Goal: Task Accomplishment & Management: Manage account settings

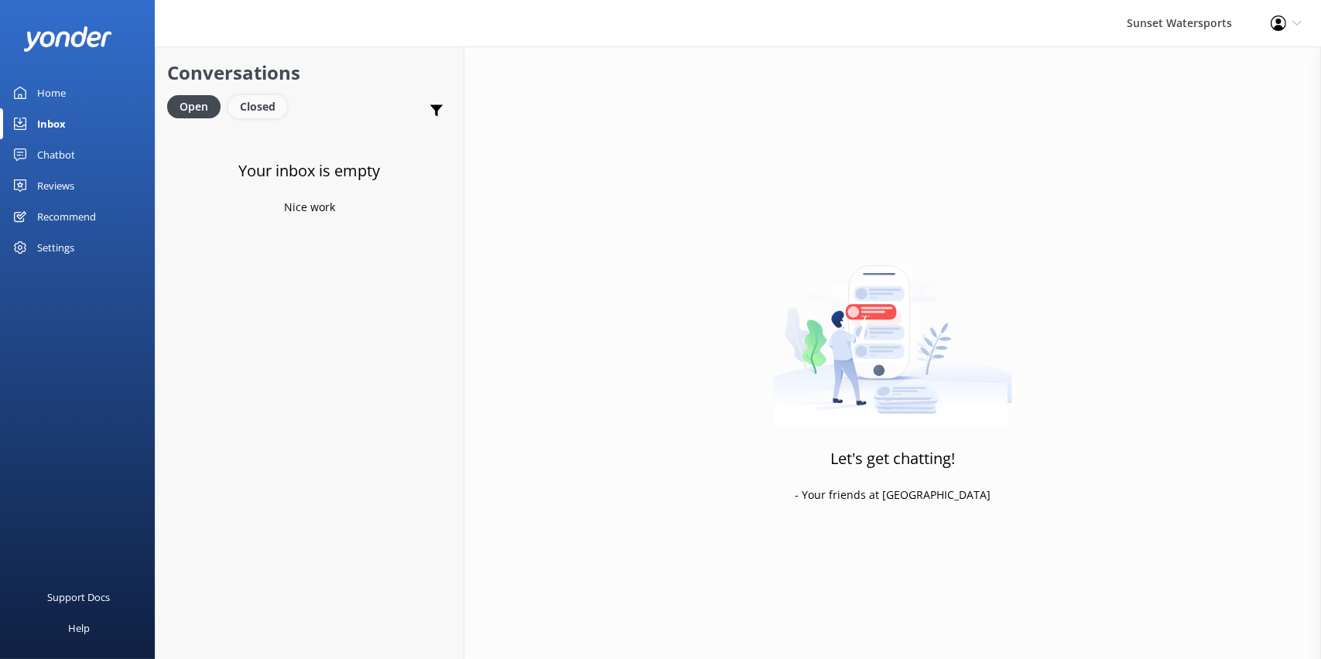
click at [268, 112] on div "Closed" at bounding box center [257, 106] width 59 height 23
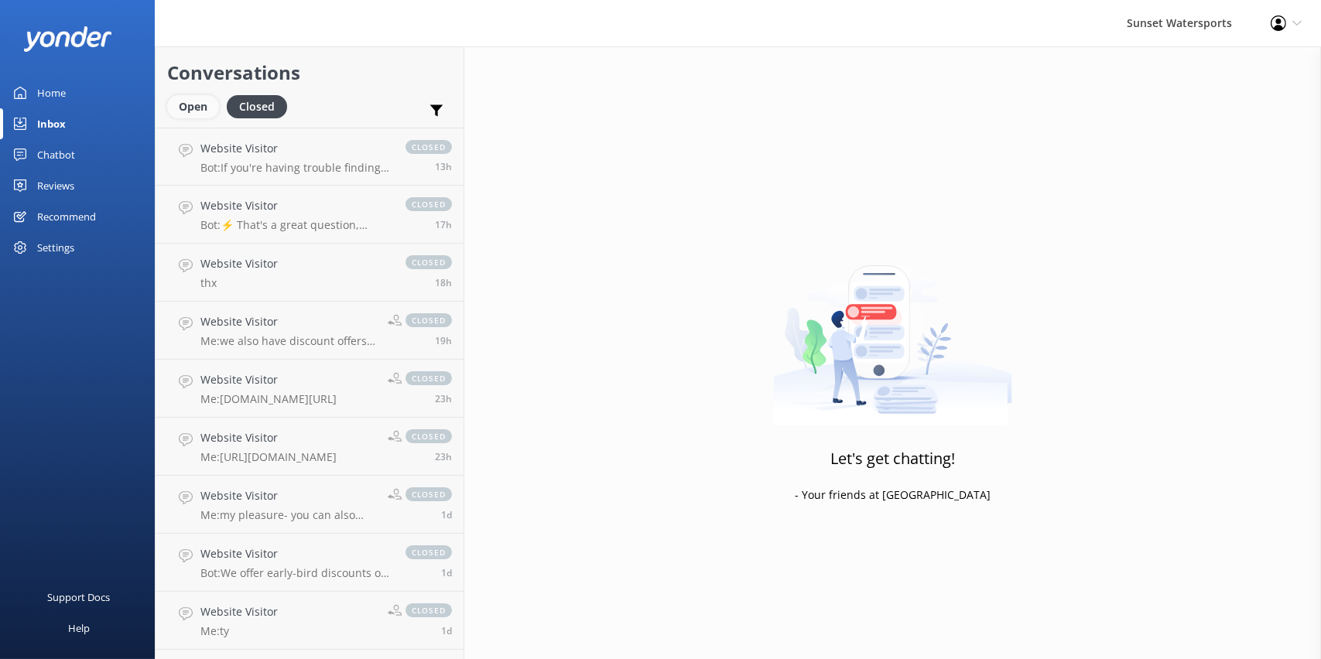
click at [192, 111] on div "Open" at bounding box center [193, 106] width 52 height 23
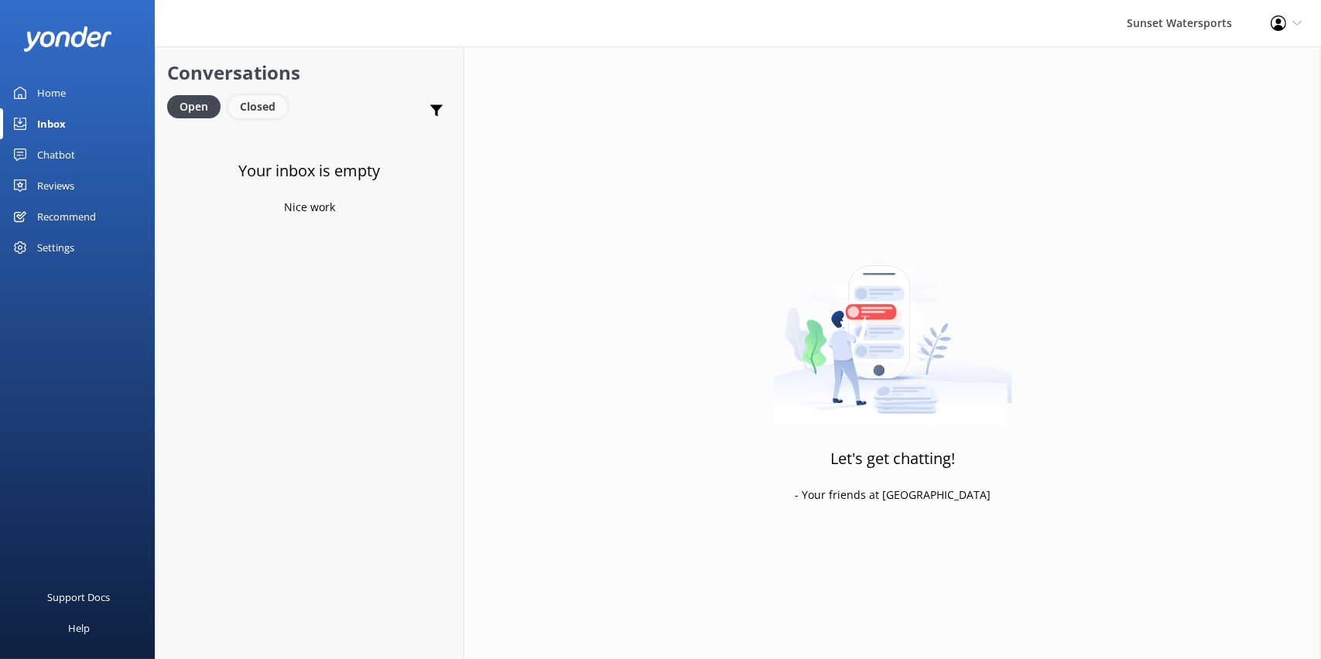
click at [252, 109] on div "Closed" at bounding box center [257, 106] width 59 height 23
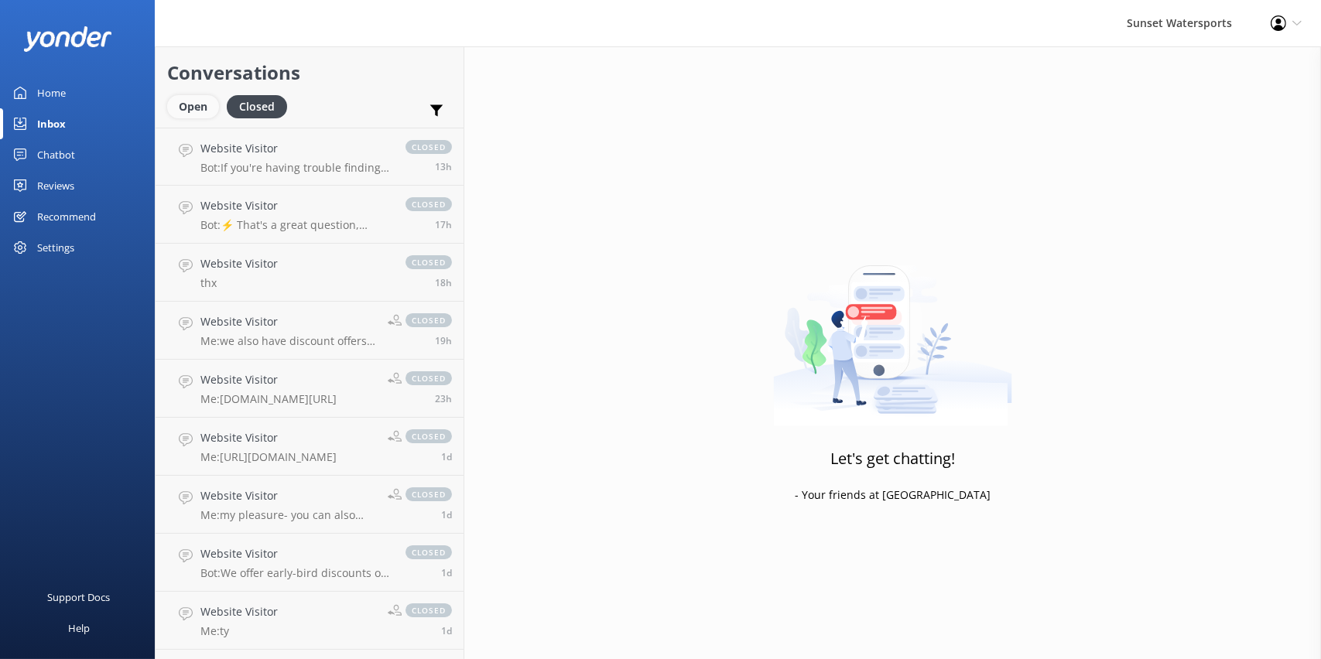
click at [176, 107] on div "Open" at bounding box center [193, 106] width 52 height 23
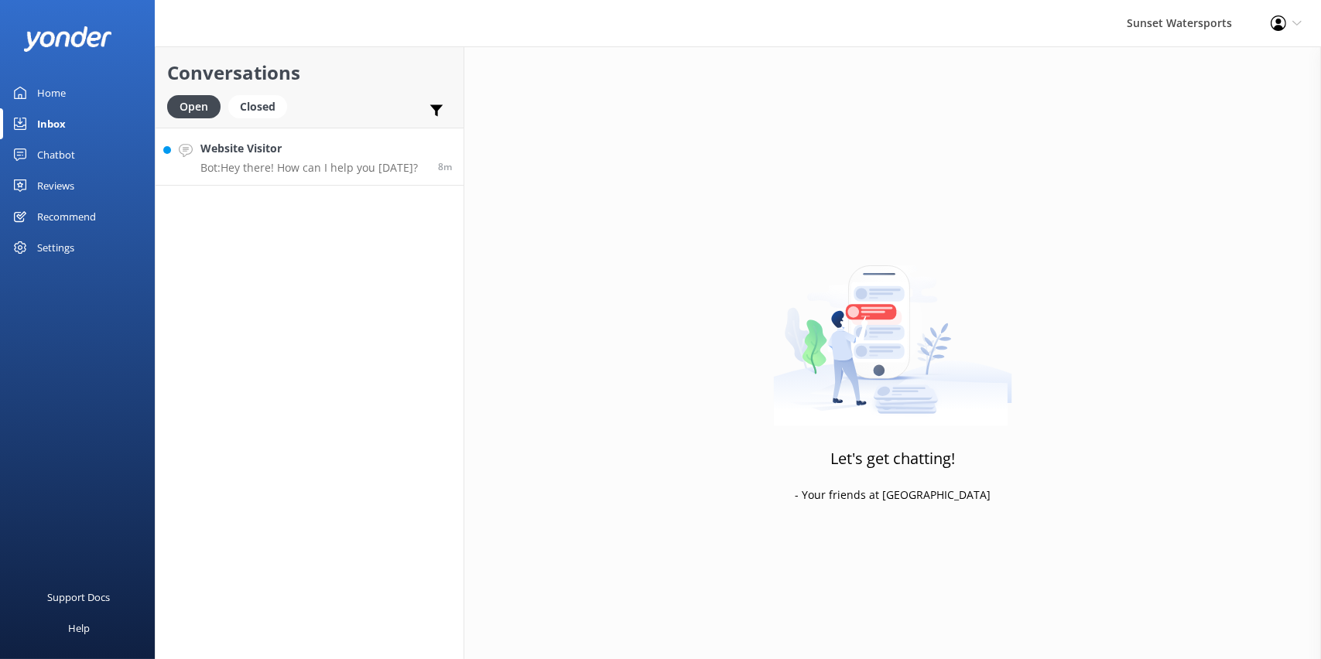
click at [364, 159] on div "Website Visitor Bot: Hey there! How can I help you [DATE]?" at bounding box center [308, 156] width 217 height 33
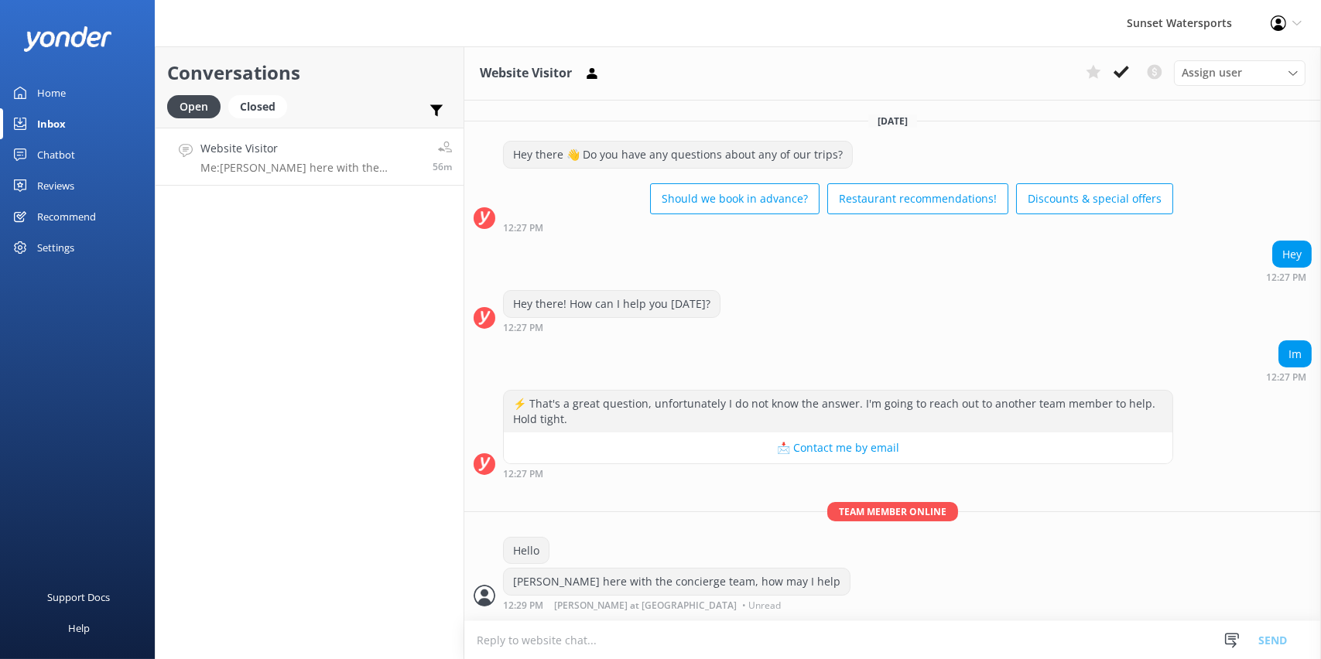
scroll to position [29, 0]
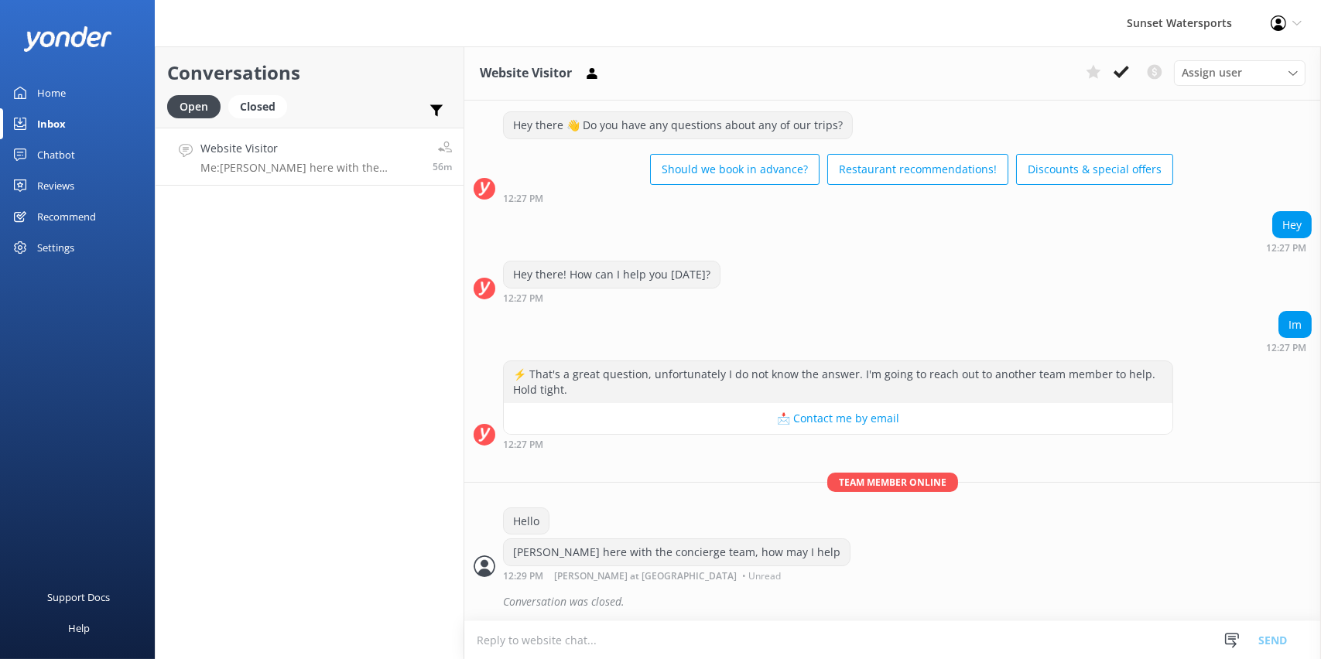
click at [327, 154] on h4 "Website Visitor" at bounding box center [310, 148] width 221 height 17
click at [272, 110] on div "Closed" at bounding box center [257, 106] width 59 height 23
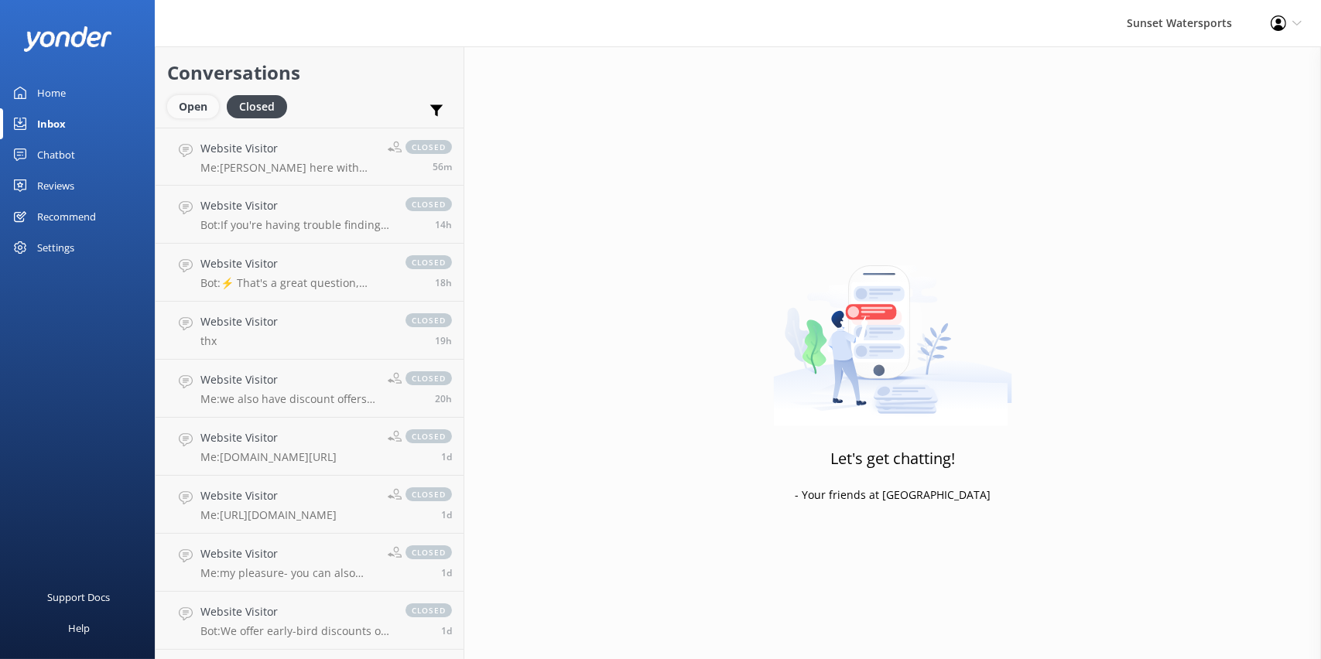
click at [194, 106] on div "Open" at bounding box center [193, 106] width 52 height 23
